Goal: Navigation & Orientation: Understand site structure

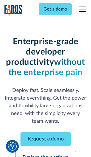
scroll to position [61, 0]
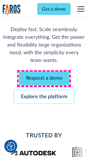
click at [44, 79] on link "Request a demo" at bounding box center [44, 79] width 51 height 14
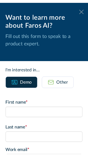
scroll to position [0, 0]
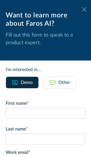
click at [82, 9] on icon at bounding box center [84, 9] width 5 height 4
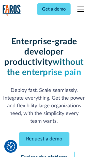
scroll to position [79, 0]
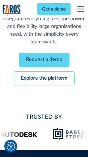
click at [44, 79] on link "Explore the platform" at bounding box center [44, 79] width 61 height 14
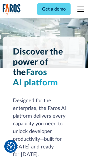
scroll to position [4349, 0]
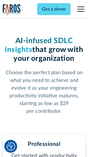
scroll to position [905, 0]
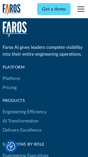
click at [11, 79] on link "Platform" at bounding box center [11, 78] width 17 height 9
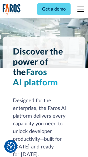
scroll to position [4532, 0]
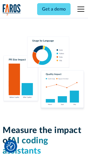
scroll to position [3564, 0]
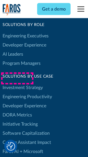
click at [17, 110] on link "DORA Metrics" at bounding box center [17, 114] width 29 height 9
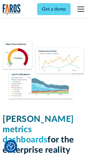
scroll to position [2528, 0]
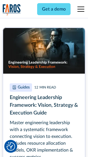
scroll to position [2614, 0]
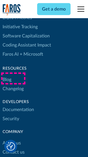
click at [13, 84] on link "Changelog" at bounding box center [13, 88] width 21 height 9
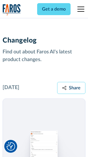
scroll to position [7000, 0]
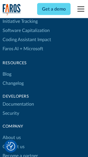
click at [11, 133] on link "About us" at bounding box center [12, 137] width 18 height 9
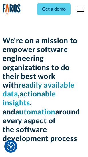
scroll to position [1974, 0]
